Goal: Check status: Check status

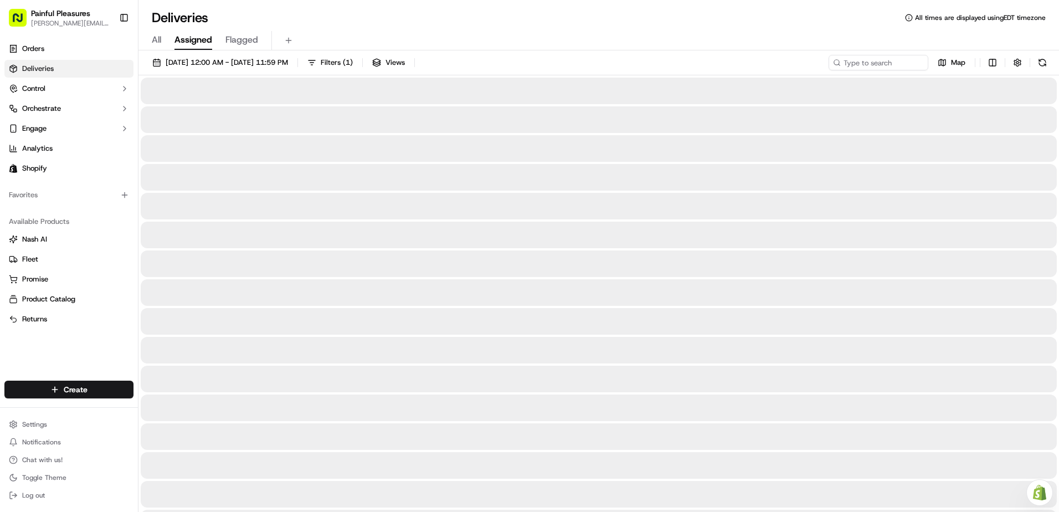
click at [188, 40] on span "Assigned" at bounding box center [193, 39] width 38 height 13
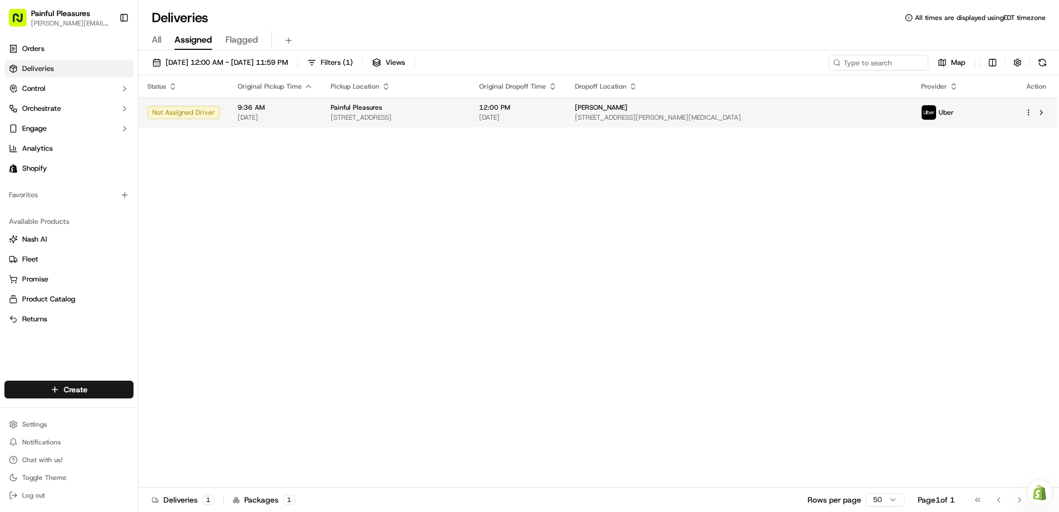
click at [444, 109] on div "Painful Pleasures" at bounding box center [396, 107] width 131 height 9
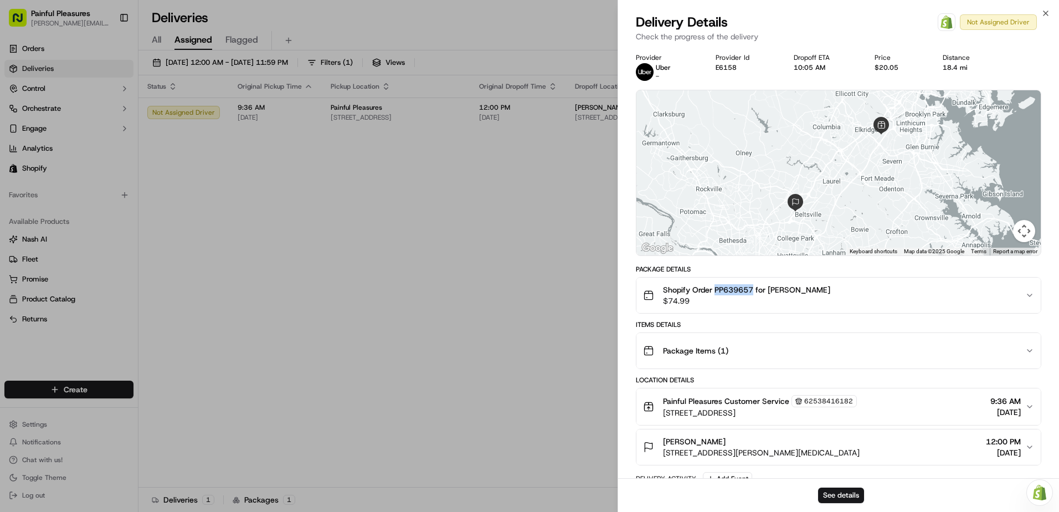
drag, startPoint x: 715, startPoint y: 289, endPoint x: 755, endPoint y: 290, distance: 39.3
click at [755, 290] on span "Shopify Order PP639657 for [PERSON_NAME]" at bounding box center [746, 289] width 167 height 11
drag, startPoint x: 755, startPoint y: 290, endPoint x: 745, endPoint y: 288, distance: 10.2
copy span "PP639657"
